Goal: Task Accomplishment & Management: Complete application form

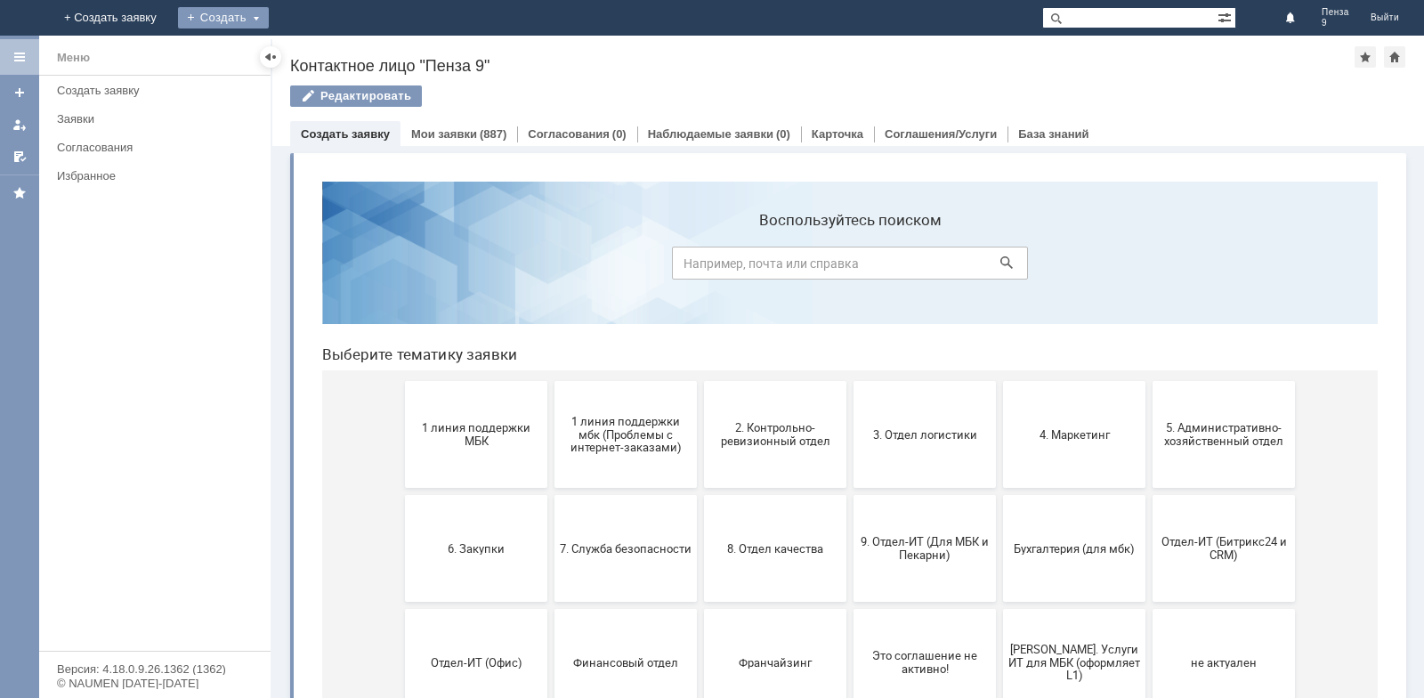
click at [269, 13] on div "Создать" at bounding box center [223, 17] width 91 height 21
click at [317, 44] on link "Заявка" at bounding box center [249, 53] width 135 height 21
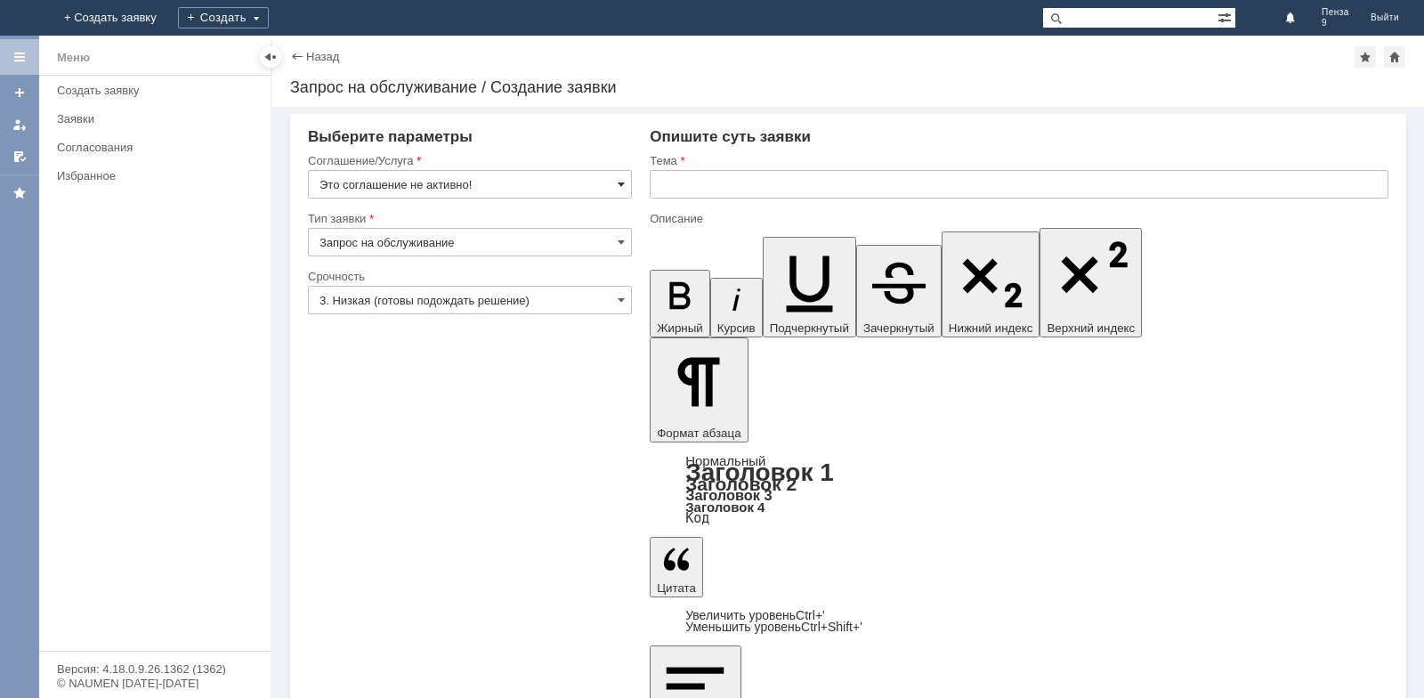
click at [620, 184] on span at bounding box center [621, 184] width 7 height 14
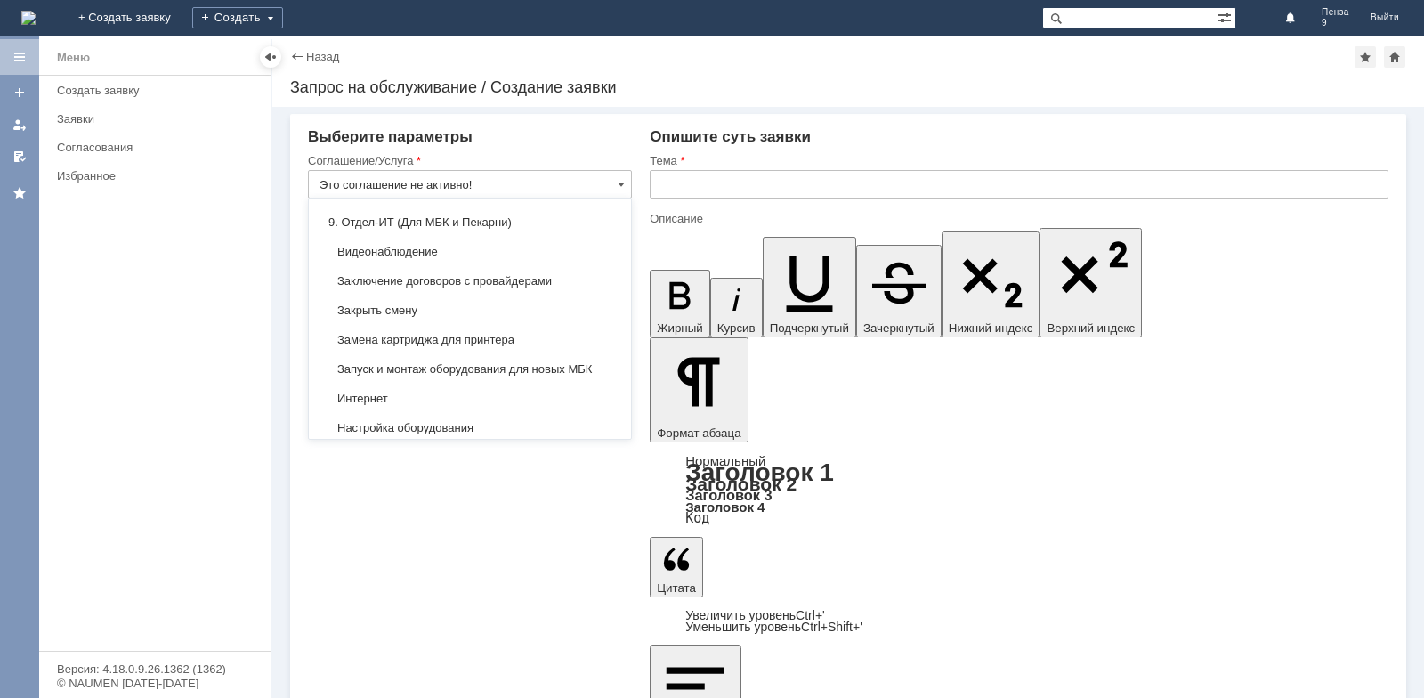
scroll to position [1707, 0]
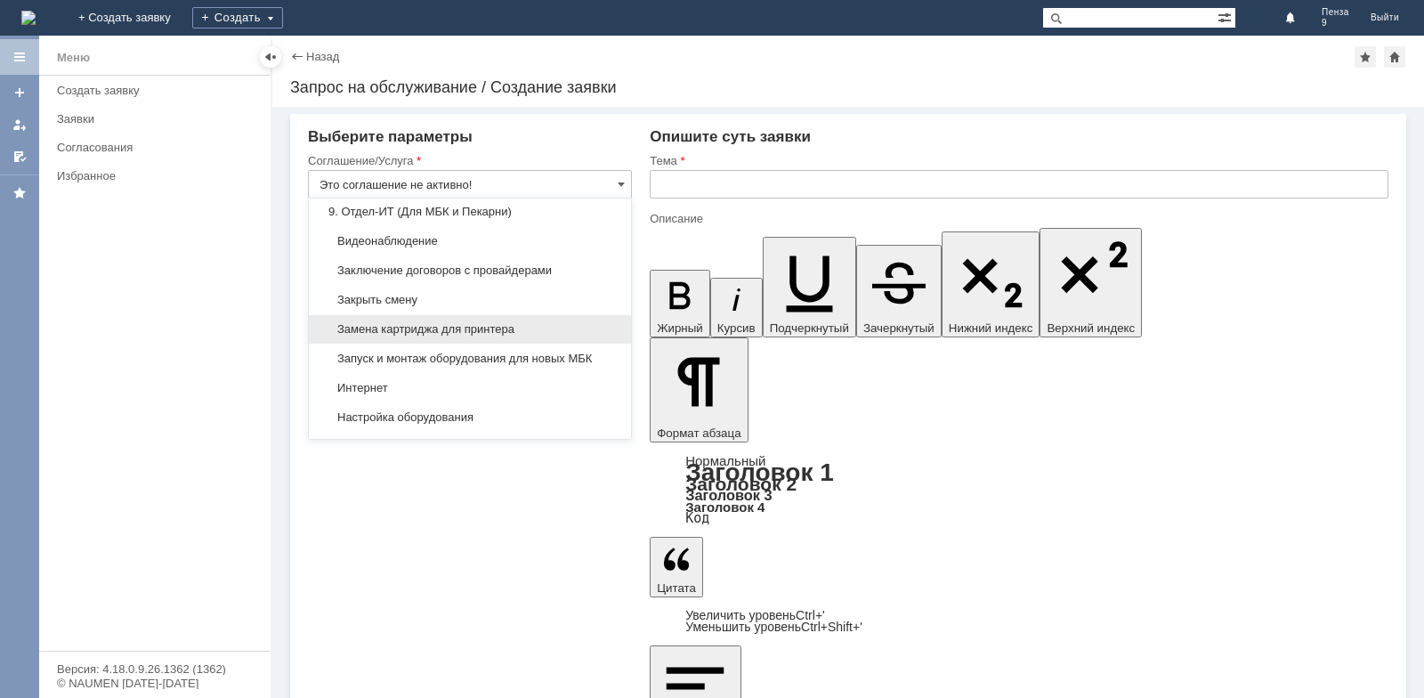
click at [474, 336] on span "Замена картриджа для принтера" at bounding box center [470, 329] width 301 height 14
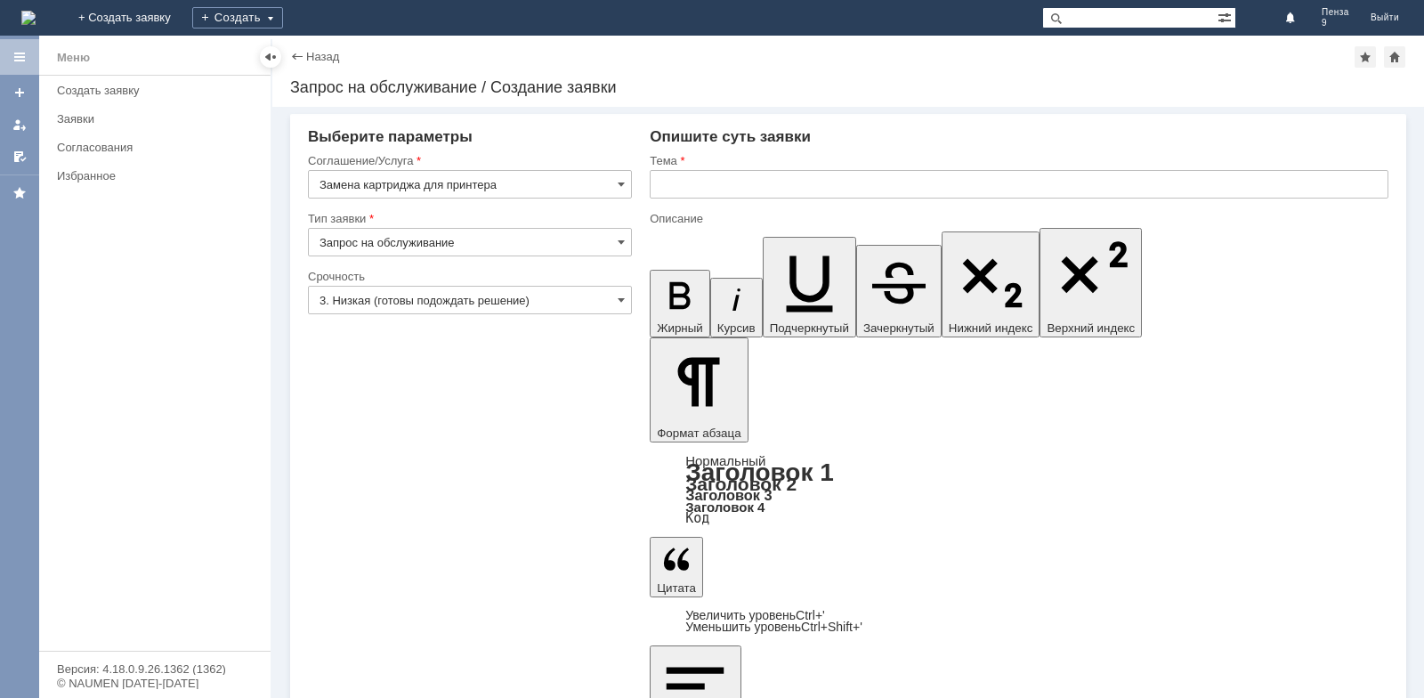
type input "Замена картриджа для принтера"
click at [671, 187] on input "text" at bounding box center [1019, 184] width 739 height 28
type input "картридж на п9"
